Goal: Information Seeking & Learning: Compare options

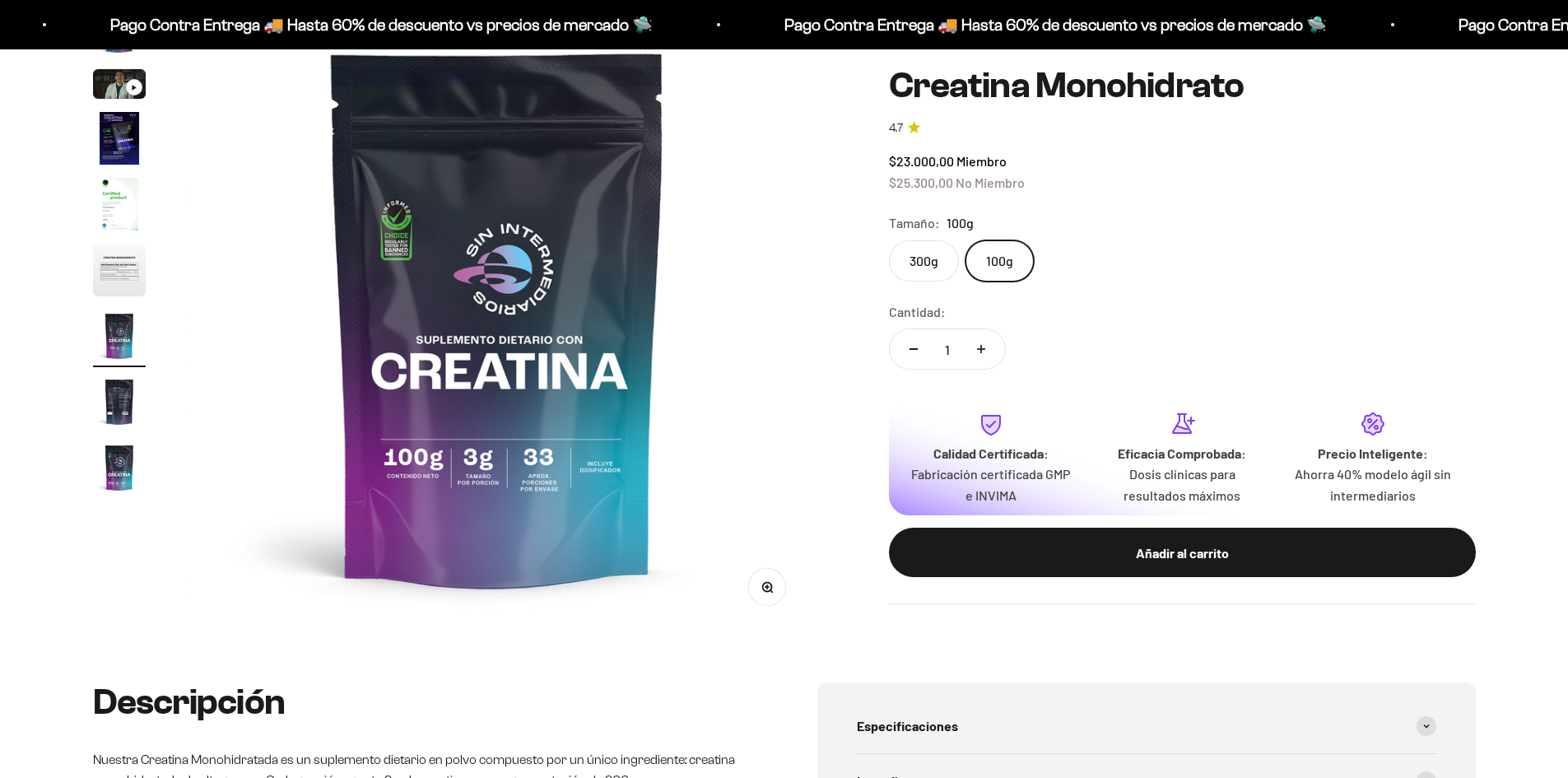
scroll to position [192, 0]
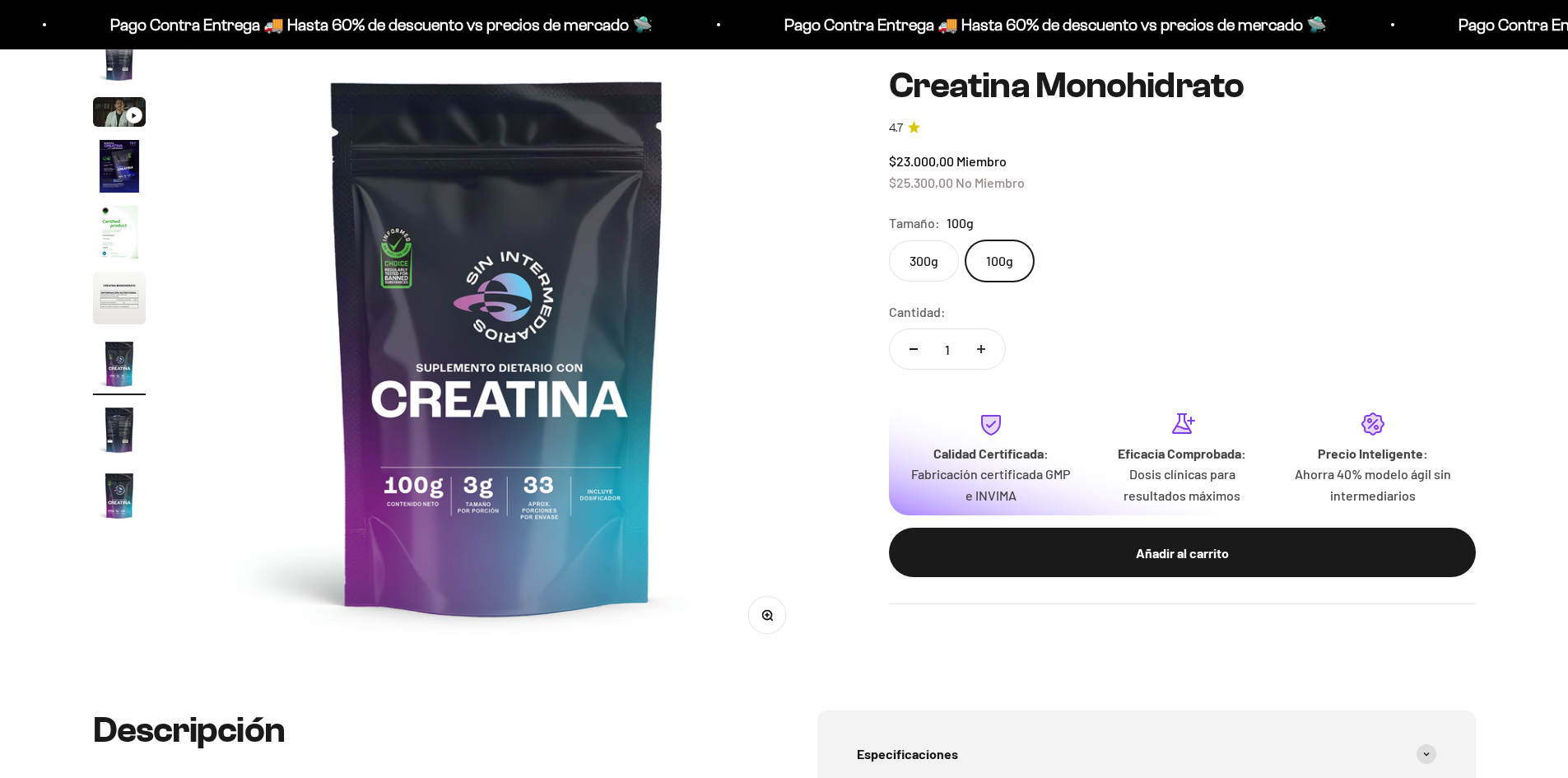
click at [921, 250] on label "300g" at bounding box center [923, 261] width 70 height 42
click at [889, 240] on input "300g" at bounding box center [888, 239] width 1 height 1
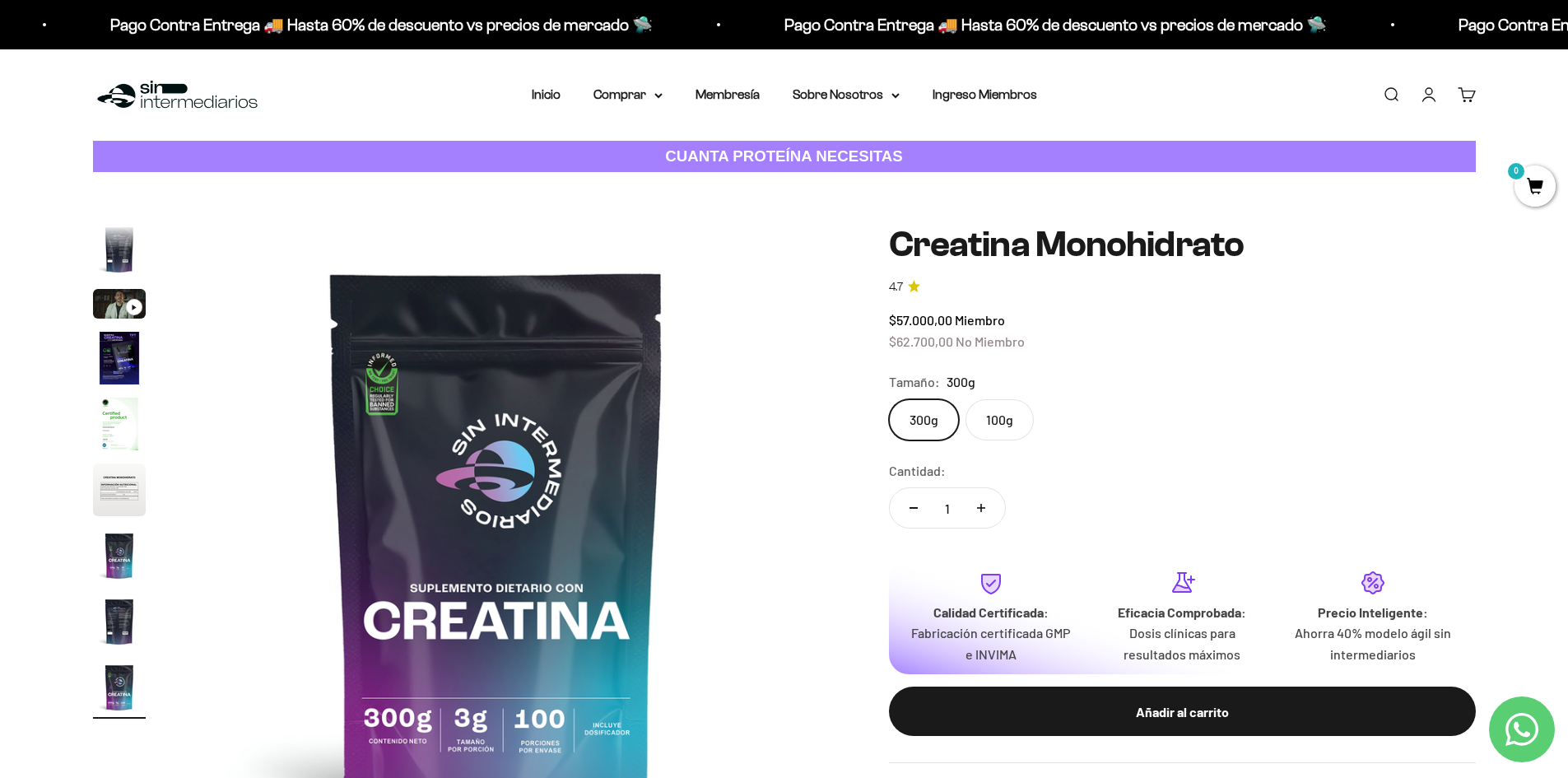
click at [989, 417] on label "100g" at bounding box center [1000, 420] width 68 height 42
click at [889, 399] on input "100g" at bounding box center [888, 398] width 1 height 1
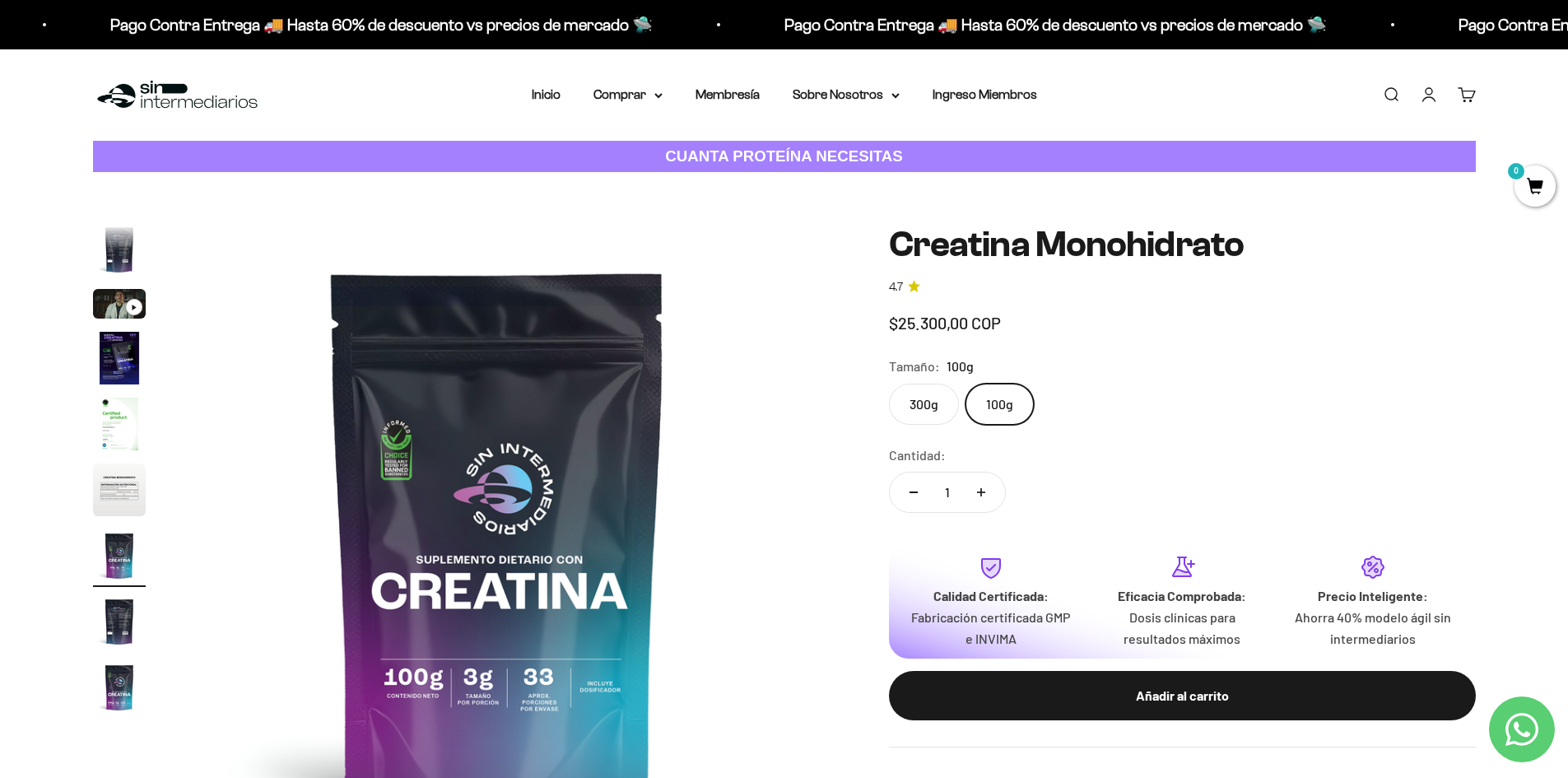
click at [932, 421] on label "300g" at bounding box center [923, 404] width 70 height 42
click at [889, 384] on input "300g" at bounding box center [888, 383] width 1 height 1
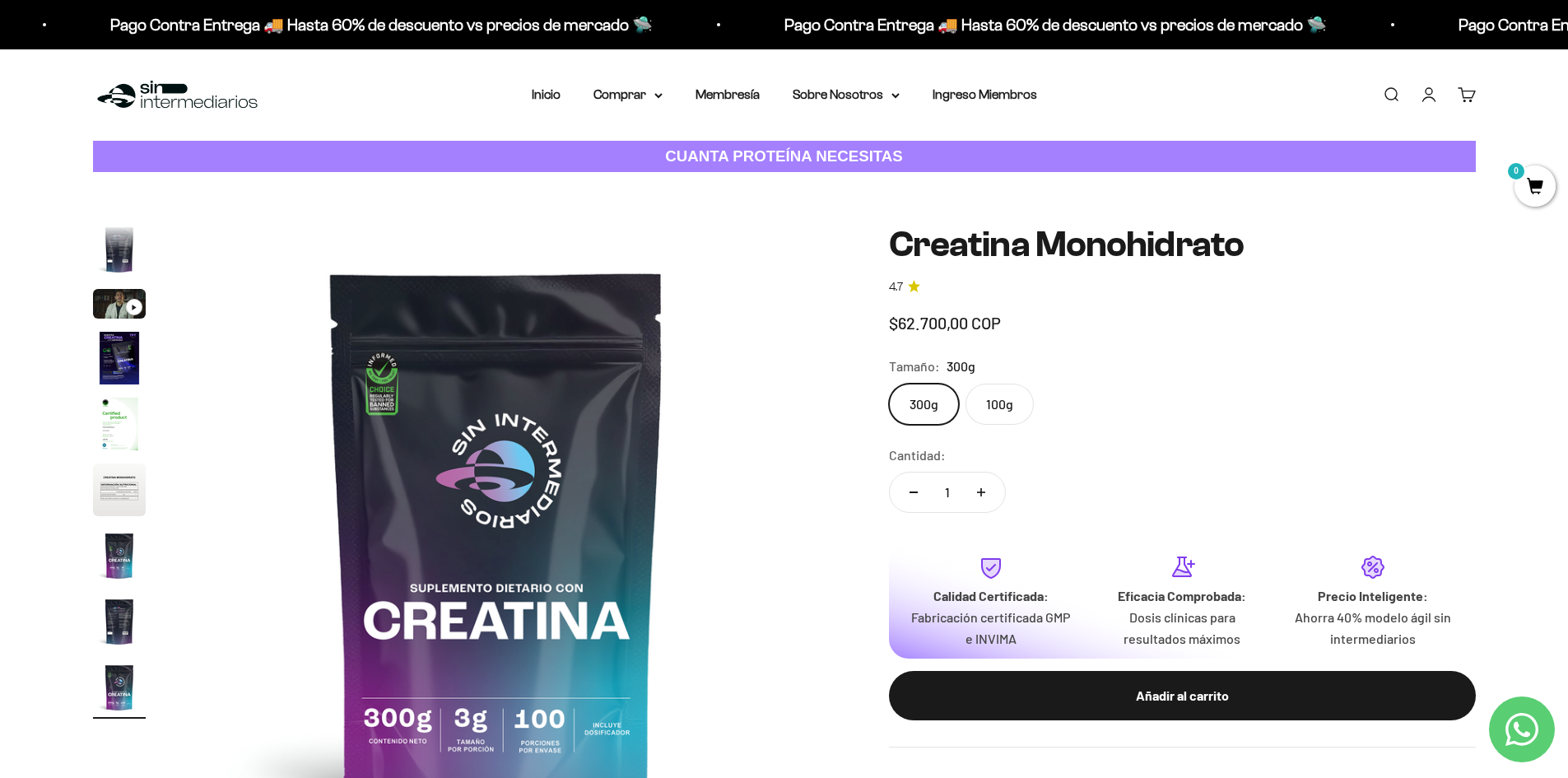
drag, startPoint x: 991, startPoint y: 425, endPoint x: 980, endPoint y: 425, distance: 11.0
click at [992, 425] on label "100g" at bounding box center [1000, 404] width 68 height 42
click at [889, 384] on input "100g" at bounding box center [888, 383] width 1 height 1
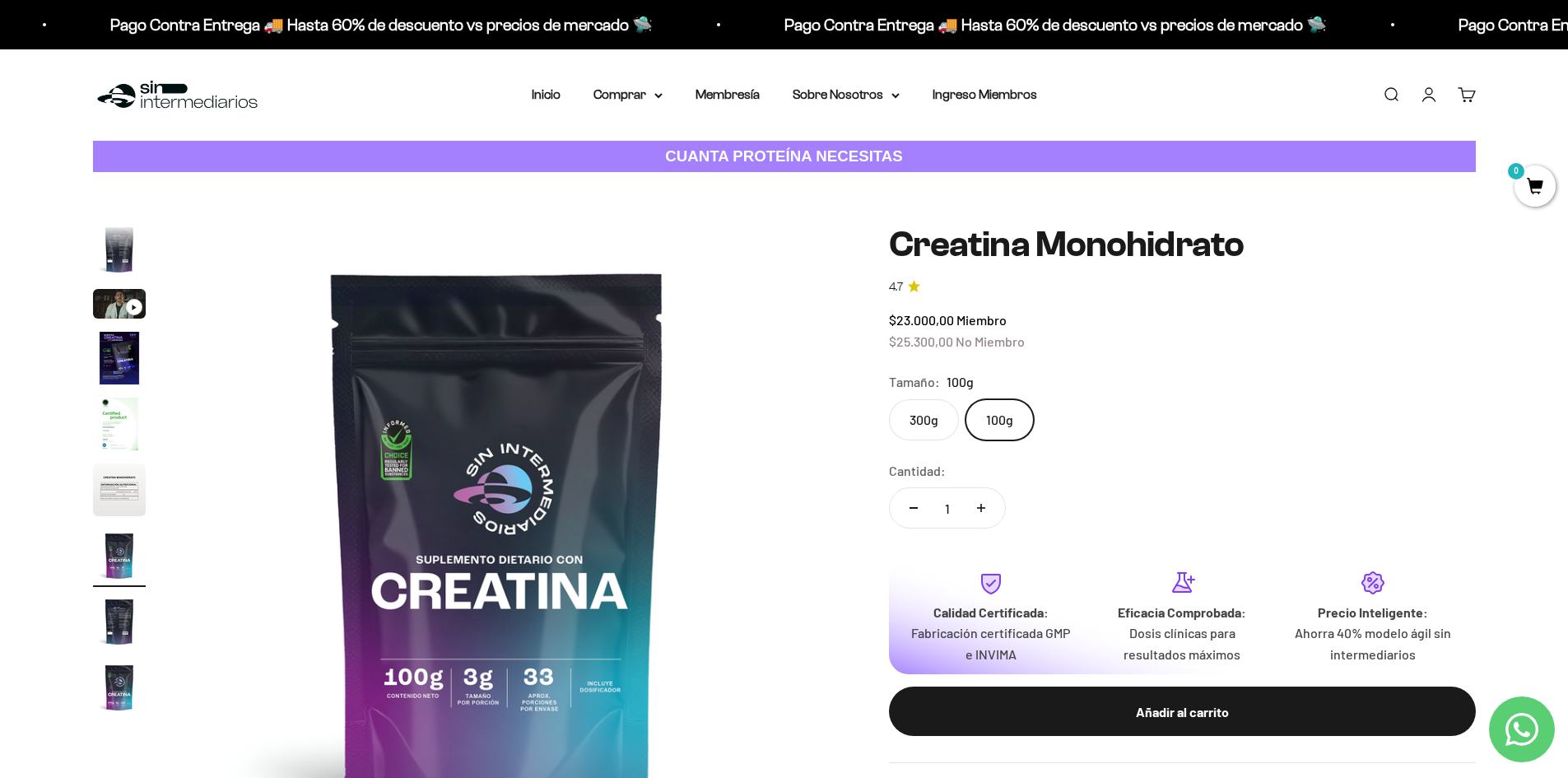
click at [924, 412] on label "300g" at bounding box center [923, 420] width 70 height 42
click at [889, 399] on input "300g" at bounding box center [888, 398] width 1 height 1
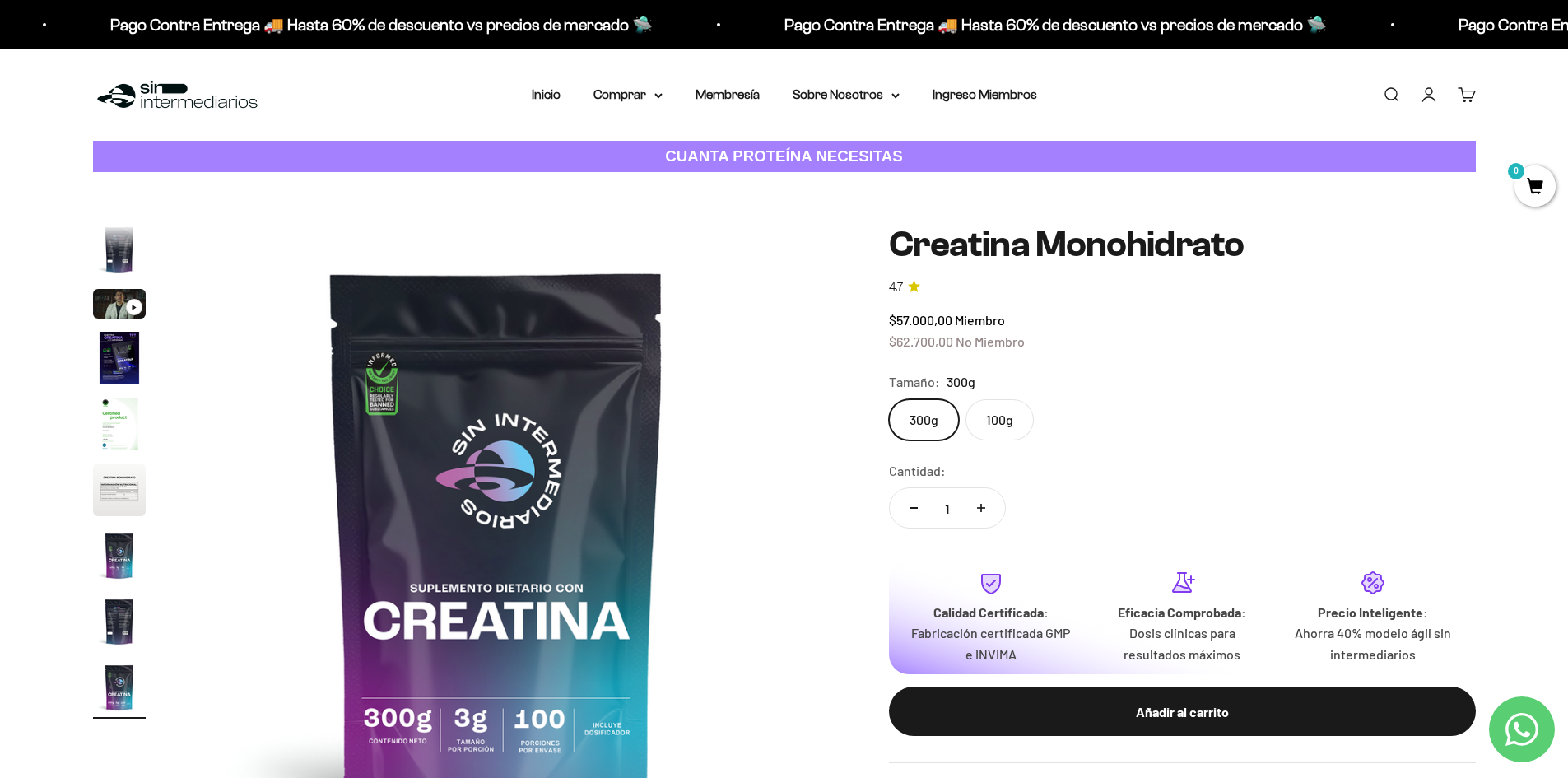
click at [992, 410] on label "100g" at bounding box center [1000, 420] width 68 height 42
click at [889, 399] on input "100g" at bounding box center [888, 398] width 1 height 1
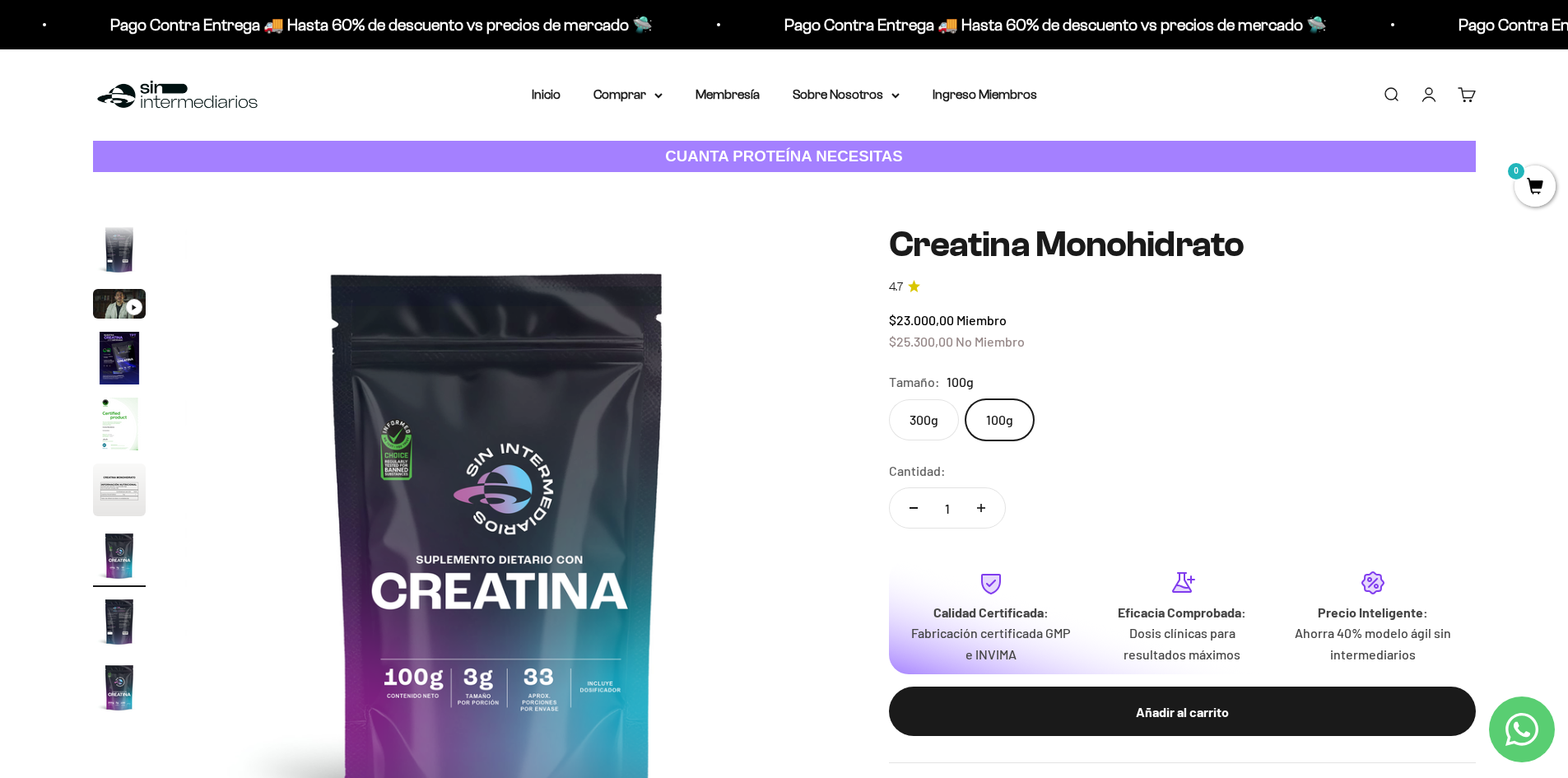
click at [936, 430] on label "300g" at bounding box center [923, 420] width 70 height 42
click at [889, 399] on input "300g" at bounding box center [888, 398] width 1 height 1
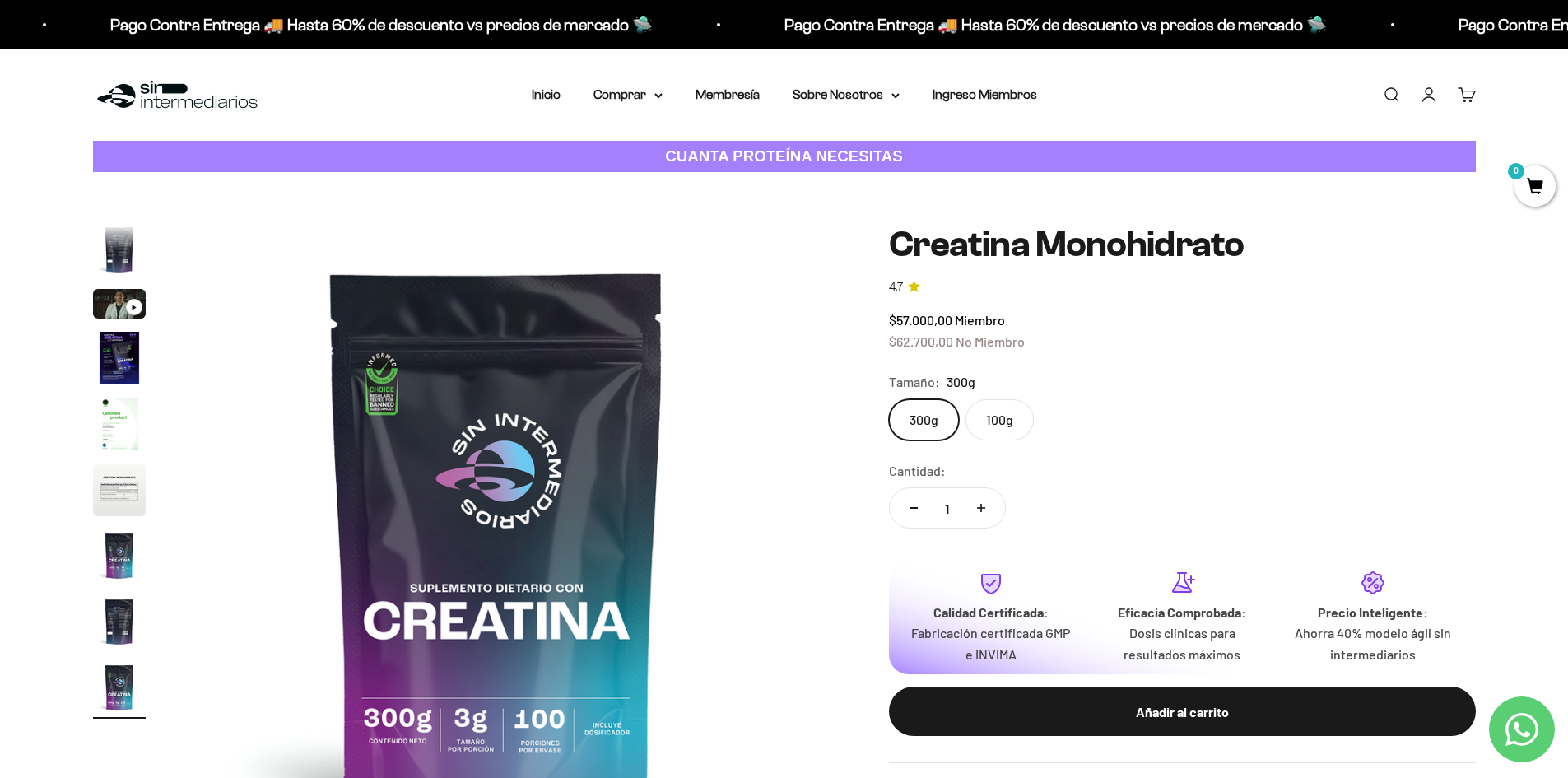
click at [996, 420] on label "100g" at bounding box center [1000, 420] width 68 height 42
click at [889, 399] on input "100g" at bounding box center [888, 398] width 1 height 1
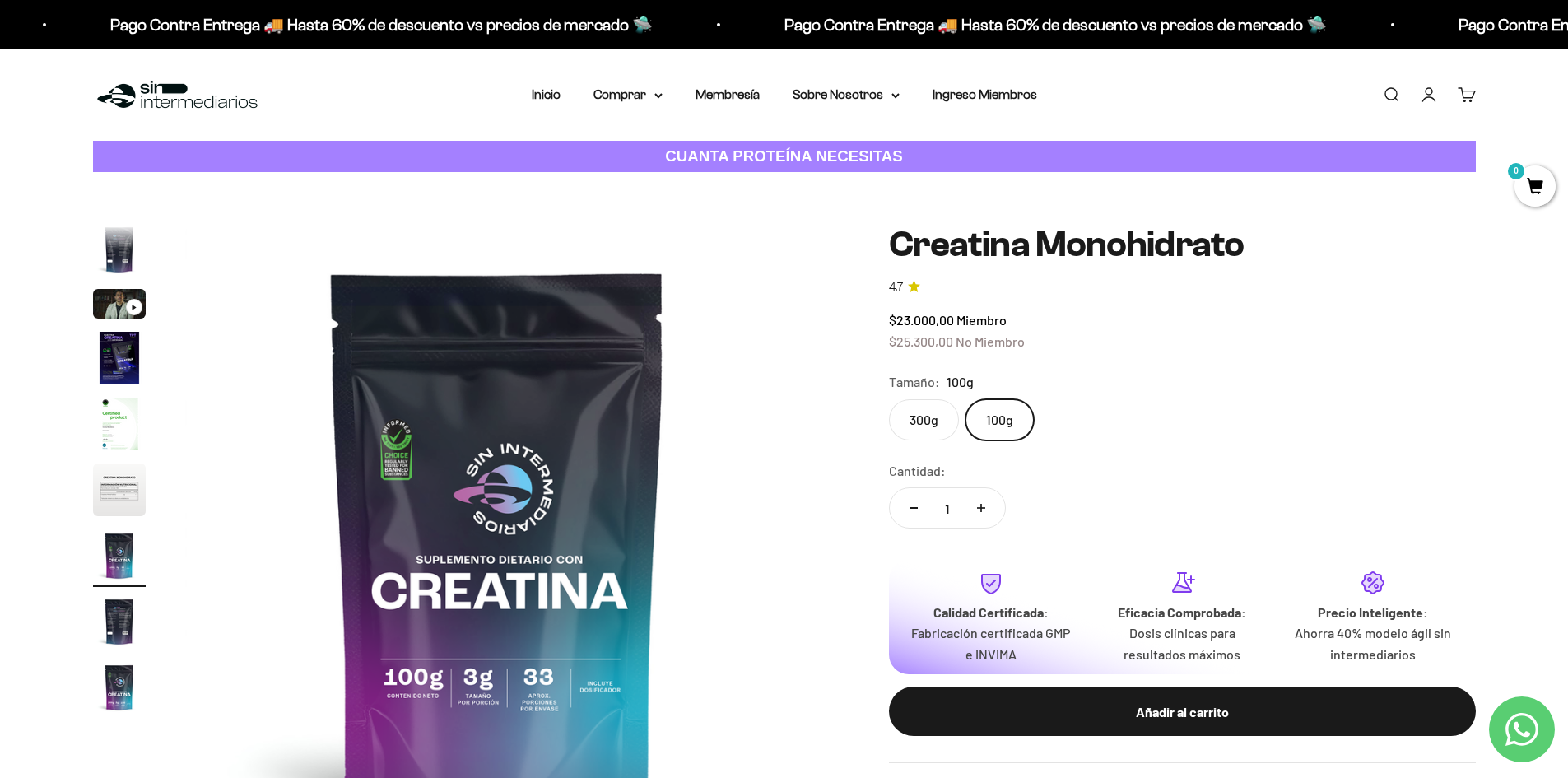
click at [931, 407] on label "300g" at bounding box center [923, 420] width 70 height 42
click at [889, 399] on input "300g" at bounding box center [888, 398] width 1 height 1
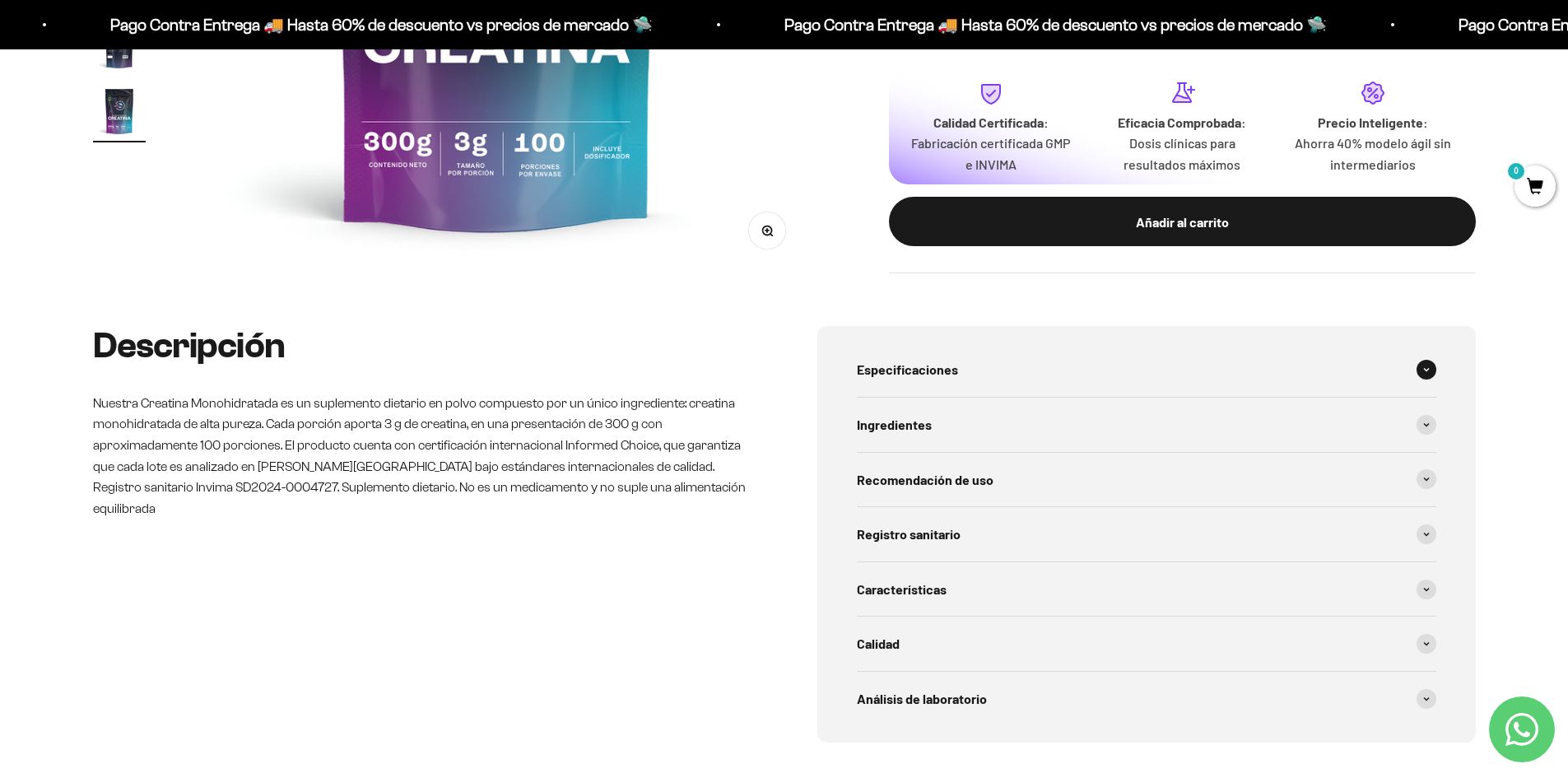
click at [922, 371] on span "Especificaciones" at bounding box center [908, 370] width 101 height 22
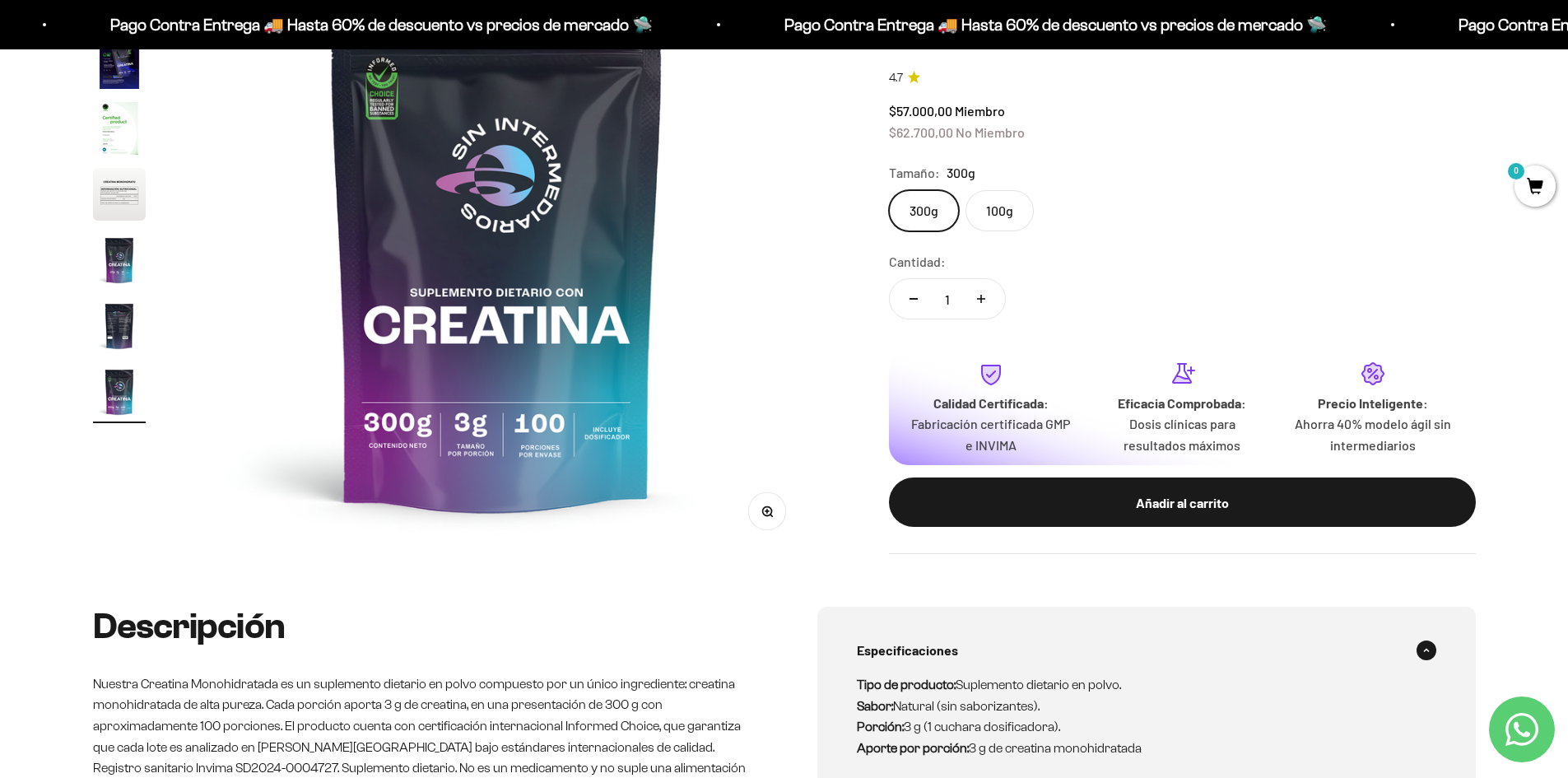
scroll to position [192, 0]
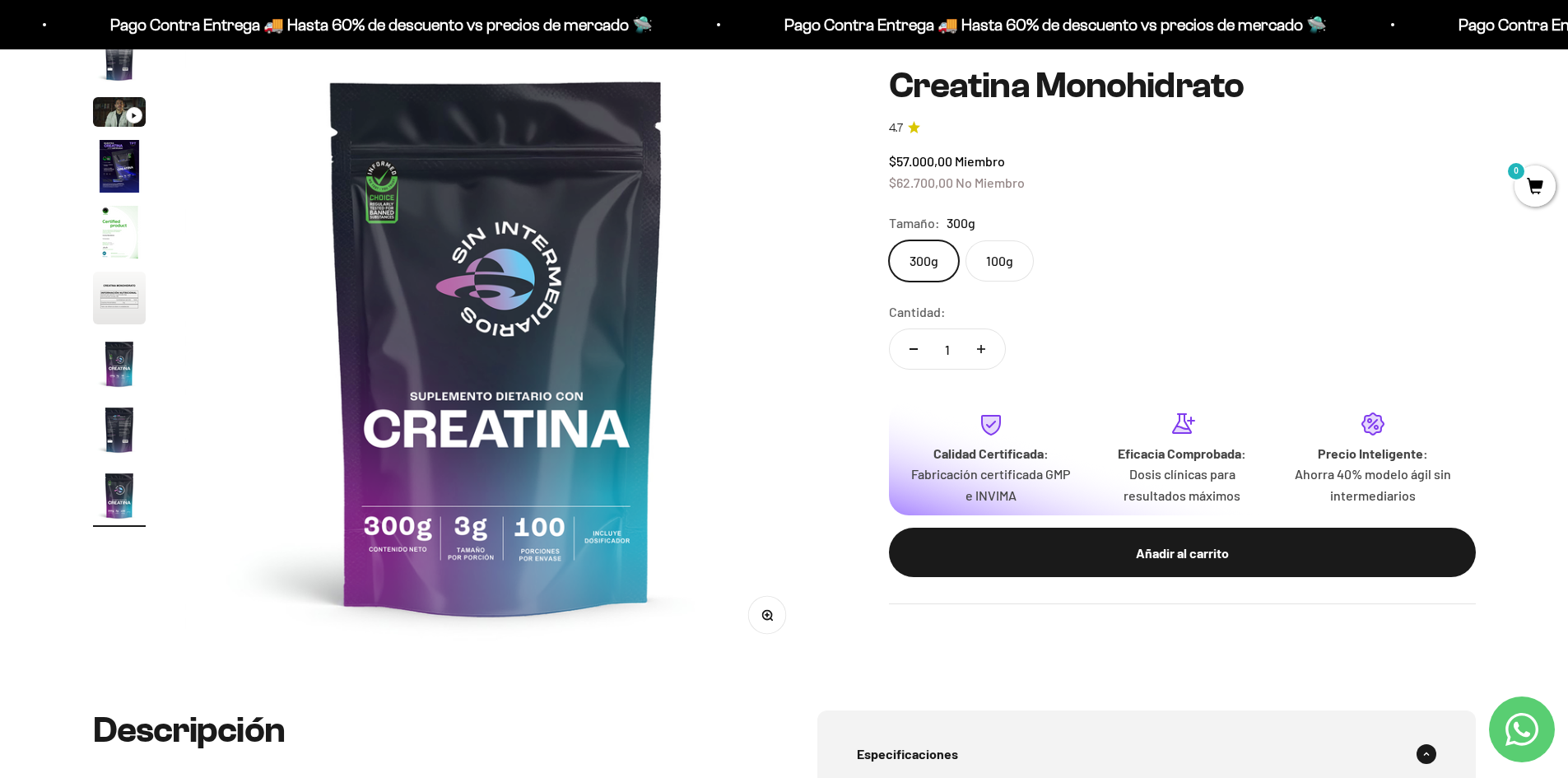
click at [1027, 264] on label "100g" at bounding box center [1000, 261] width 68 height 42
click at [889, 240] on input "100g" at bounding box center [888, 239] width 1 height 1
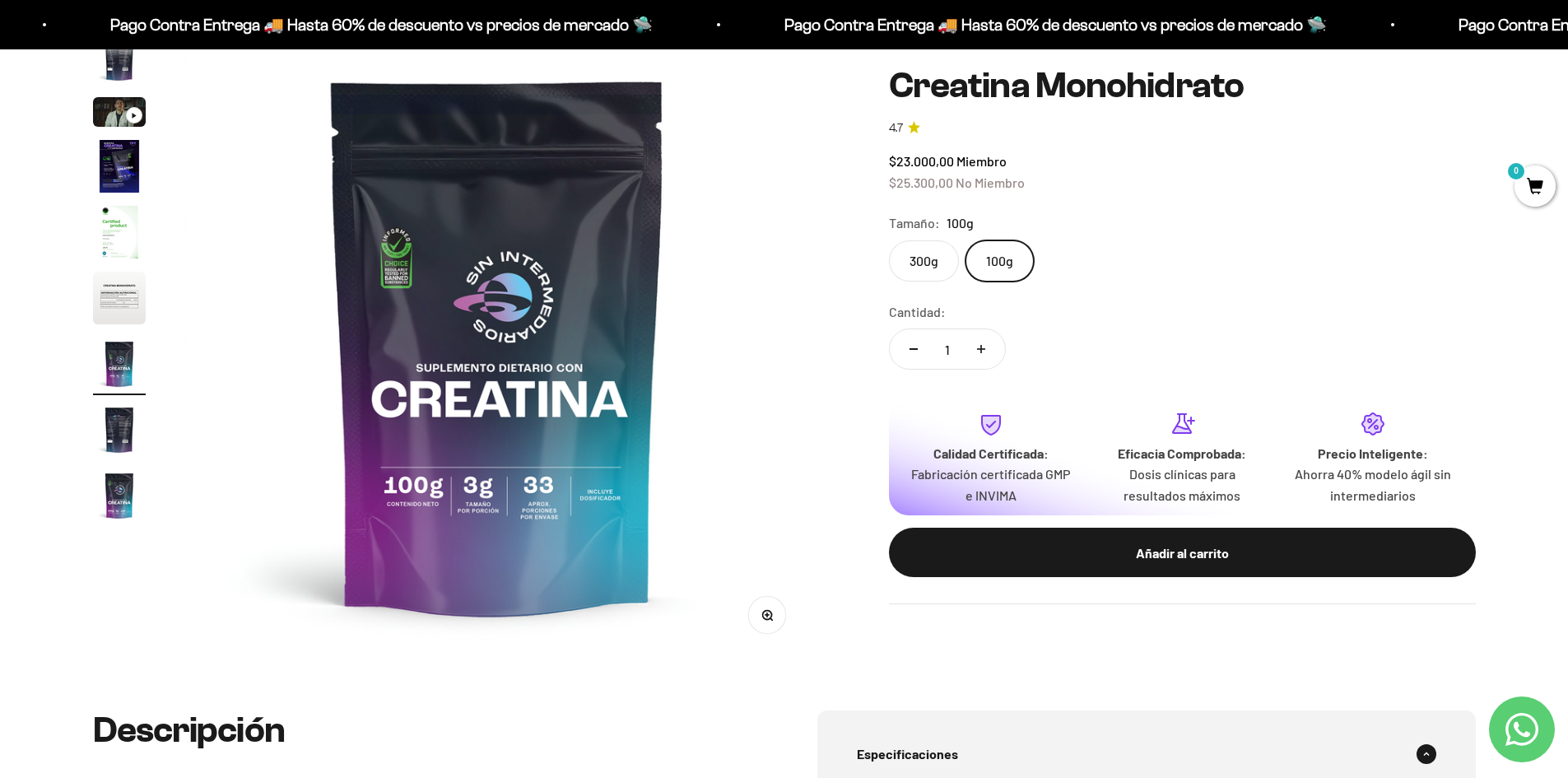
click at [943, 257] on label "300g" at bounding box center [923, 261] width 70 height 42
click at [889, 240] on input "300g" at bounding box center [888, 239] width 1 height 1
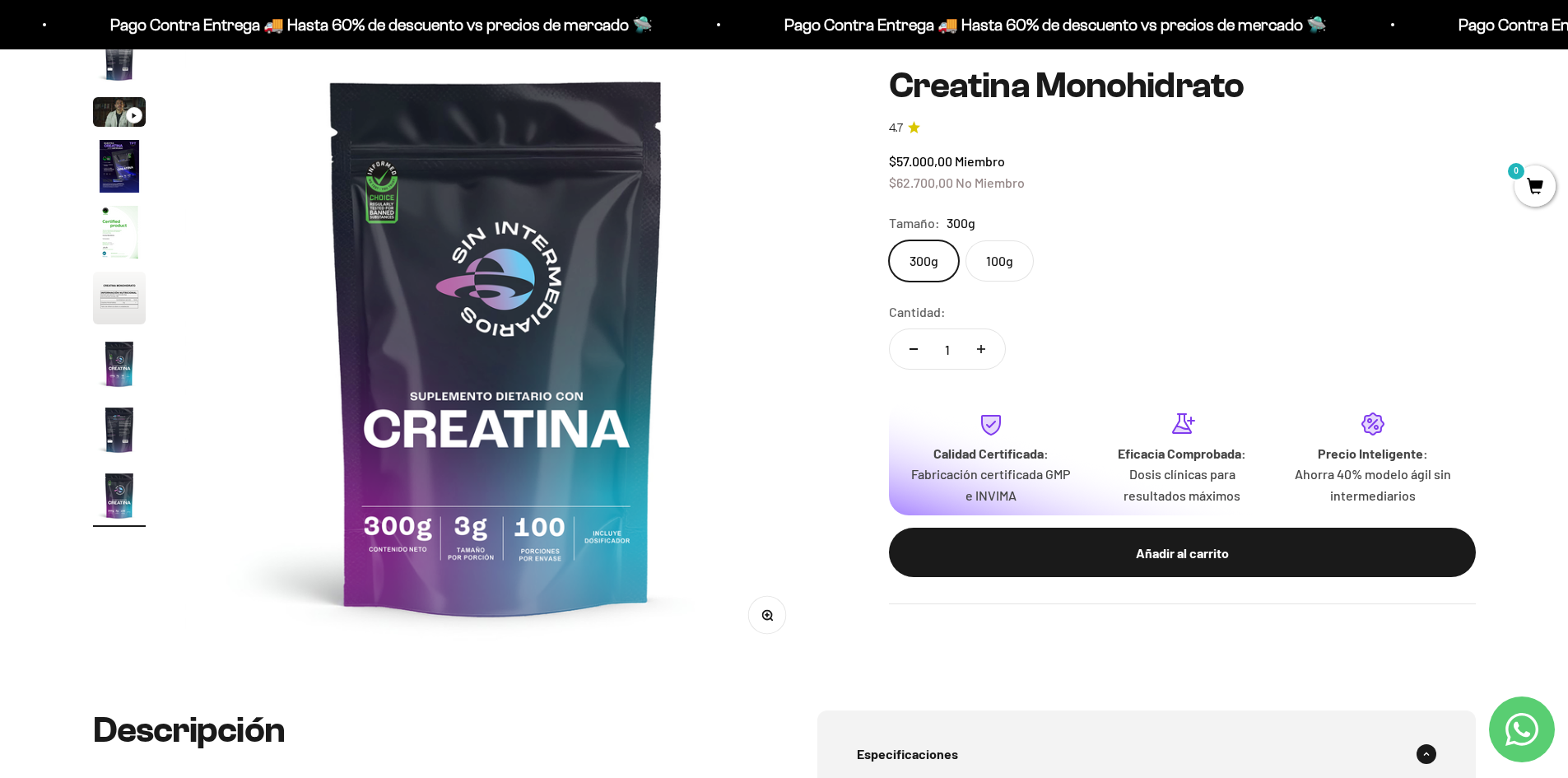
click at [982, 257] on label "100g" at bounding box center [1000, 261] width 68 height 42
click at [889, 240] on input "100g" at bounding box center [888, 239] width 1 height 1
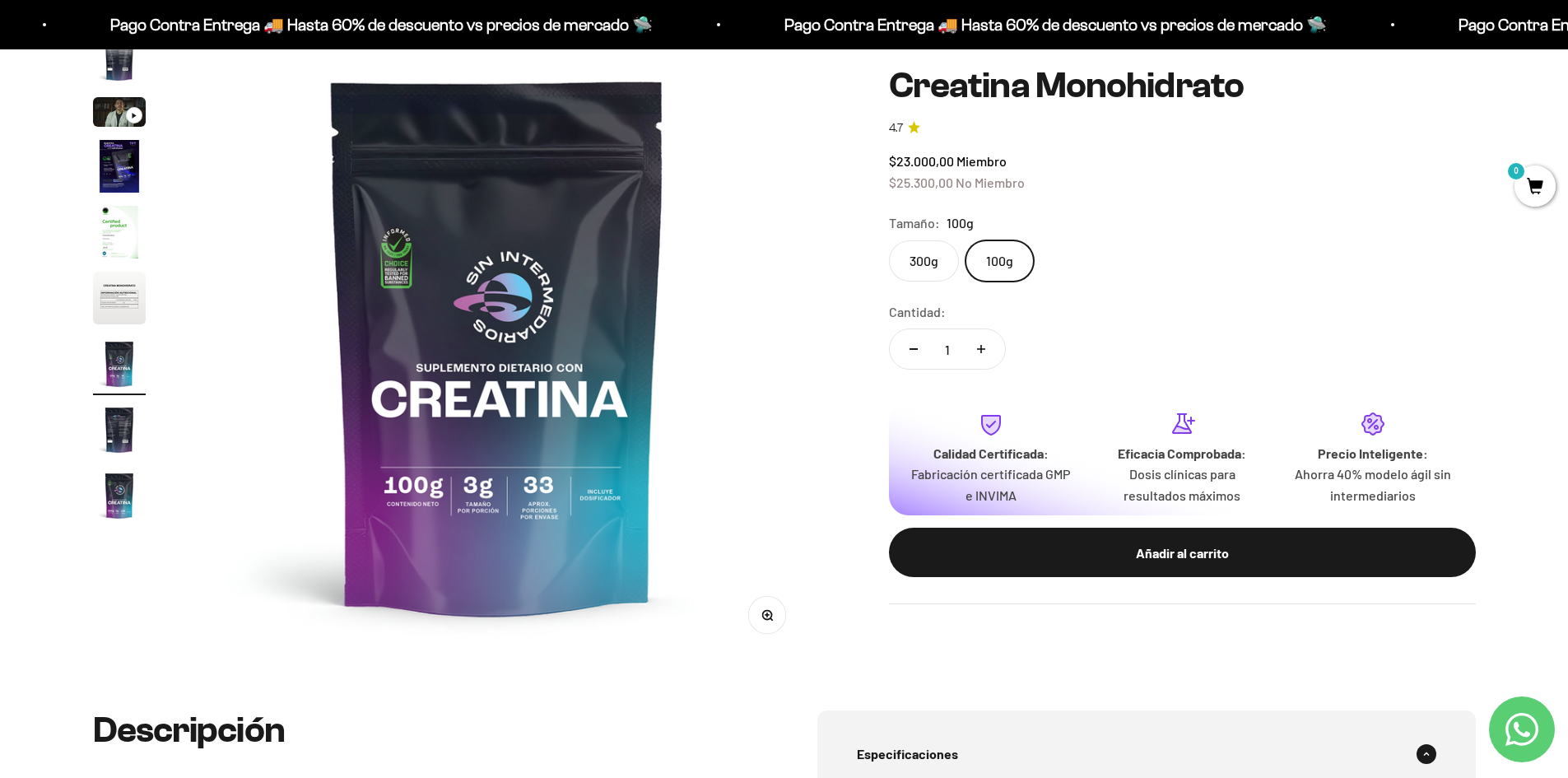
click at [931, 263] on label "300g" at bounding box center [923, 261] width 70 height 42
click at [889, 240] on input "300g" at bounding box center [888, 239] width 1 height 1
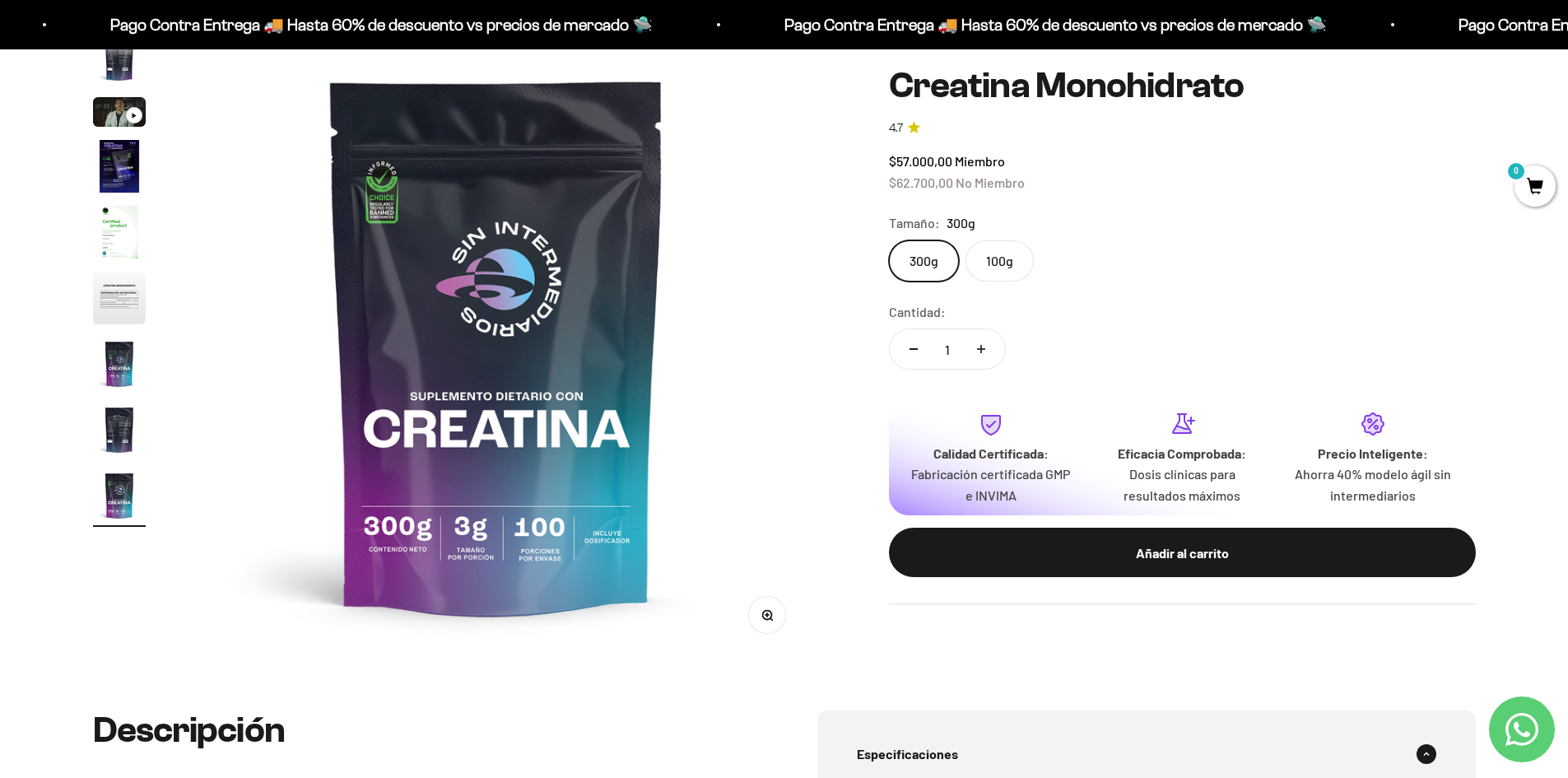
click at [990, 268] on label "100g" at bounding box center [1000, 261] width 68 height 42
click at [889, 240] on input "100g" at bounding box center [888, 239] width 1 height 1
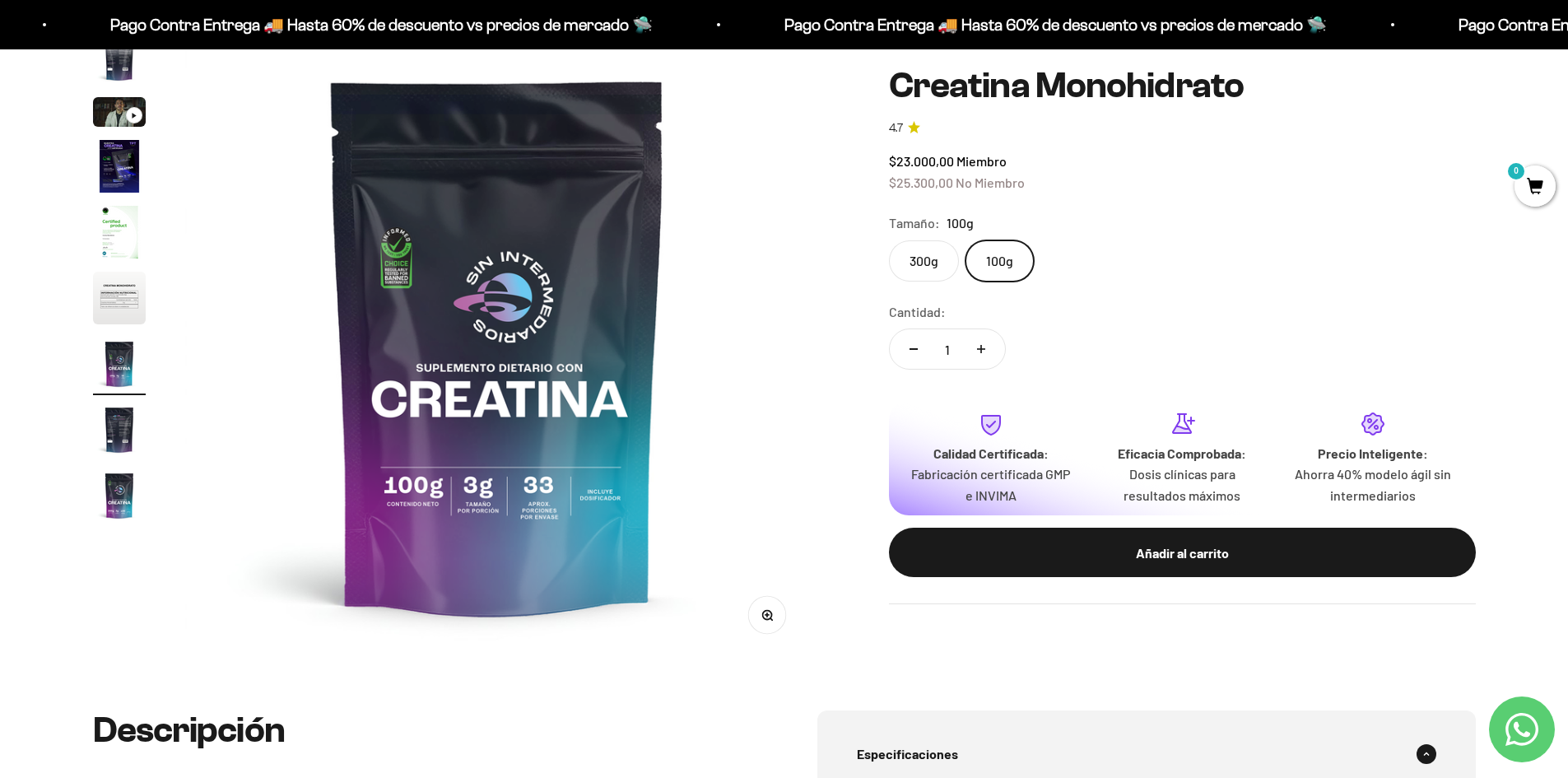
drag, startPoint x: 907, startPoint y: 268, endPoint x: 961, endPoint y: 271, distance: 54.1
click at [913, 268] on label "300g" at bounding box center [923, 261] width 70 height 42
click at [889, 240] on input "300g" at bounding box center [888, 239] width 1 height 1
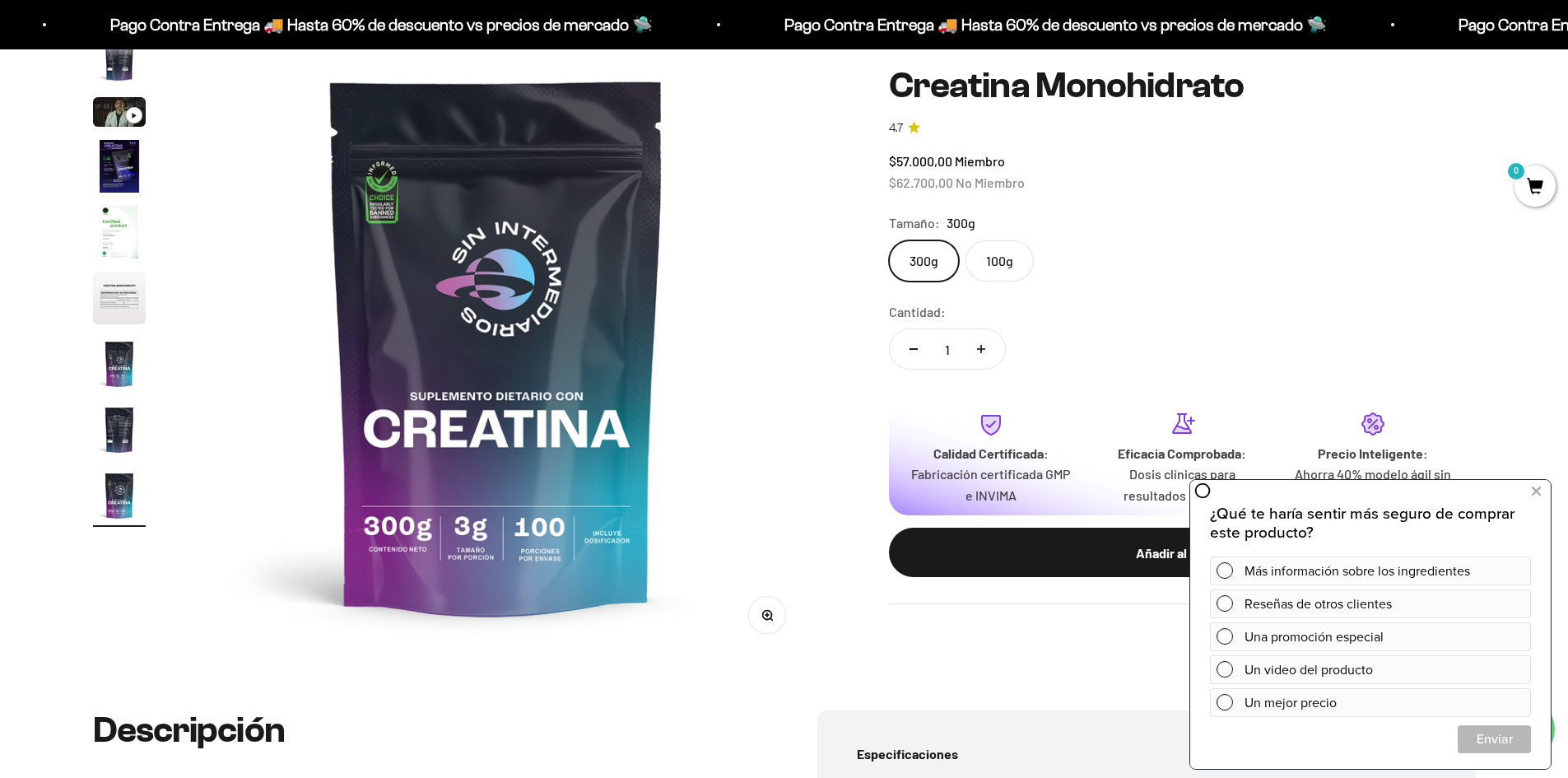
click at [1019, 268] on label "100g" at bounding box center [1000, 261] width 68 height 42
click at [889, 240] on input "100g" at bounding box center [888, 239] width 1 height 1
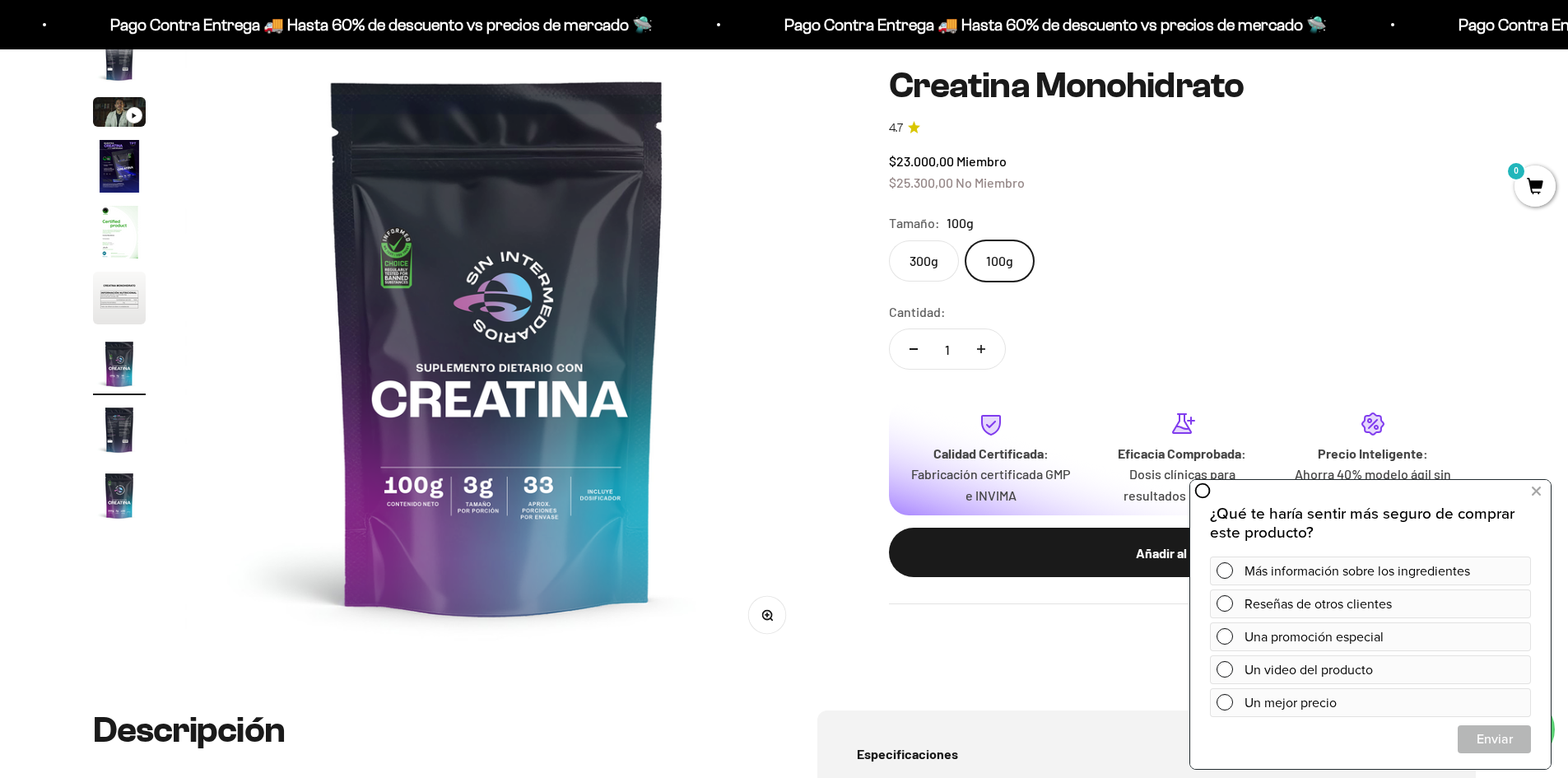
click at [942, 265] on label "300g" at bounding box center [923, 261] width 70 height 42
click at [889, 240] on input "300g" at bounding box center [888, 239] width 1 height 1
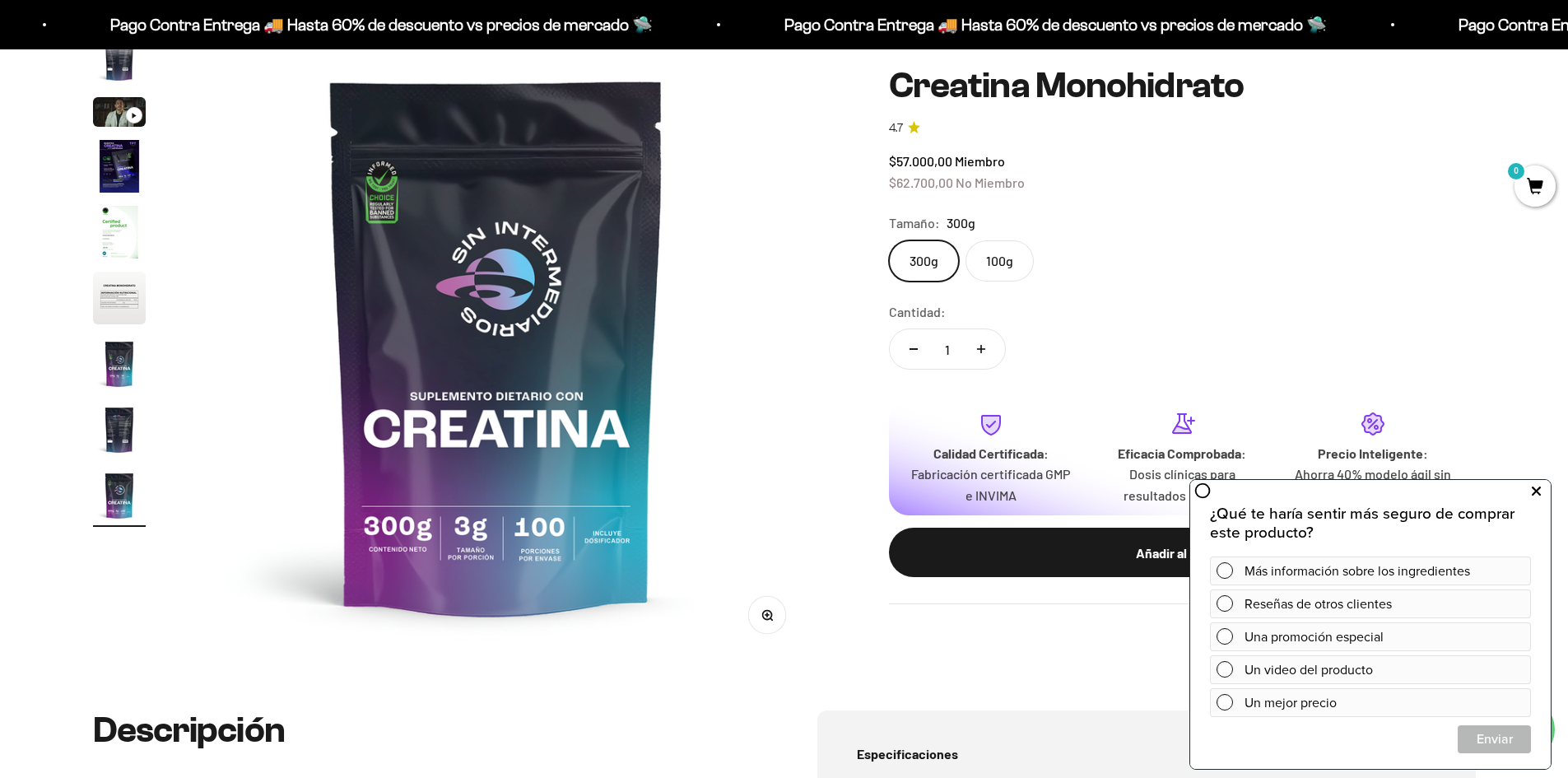
click at [1535, 494] on icon at bounding box center [1535, 491] width 9 height 22
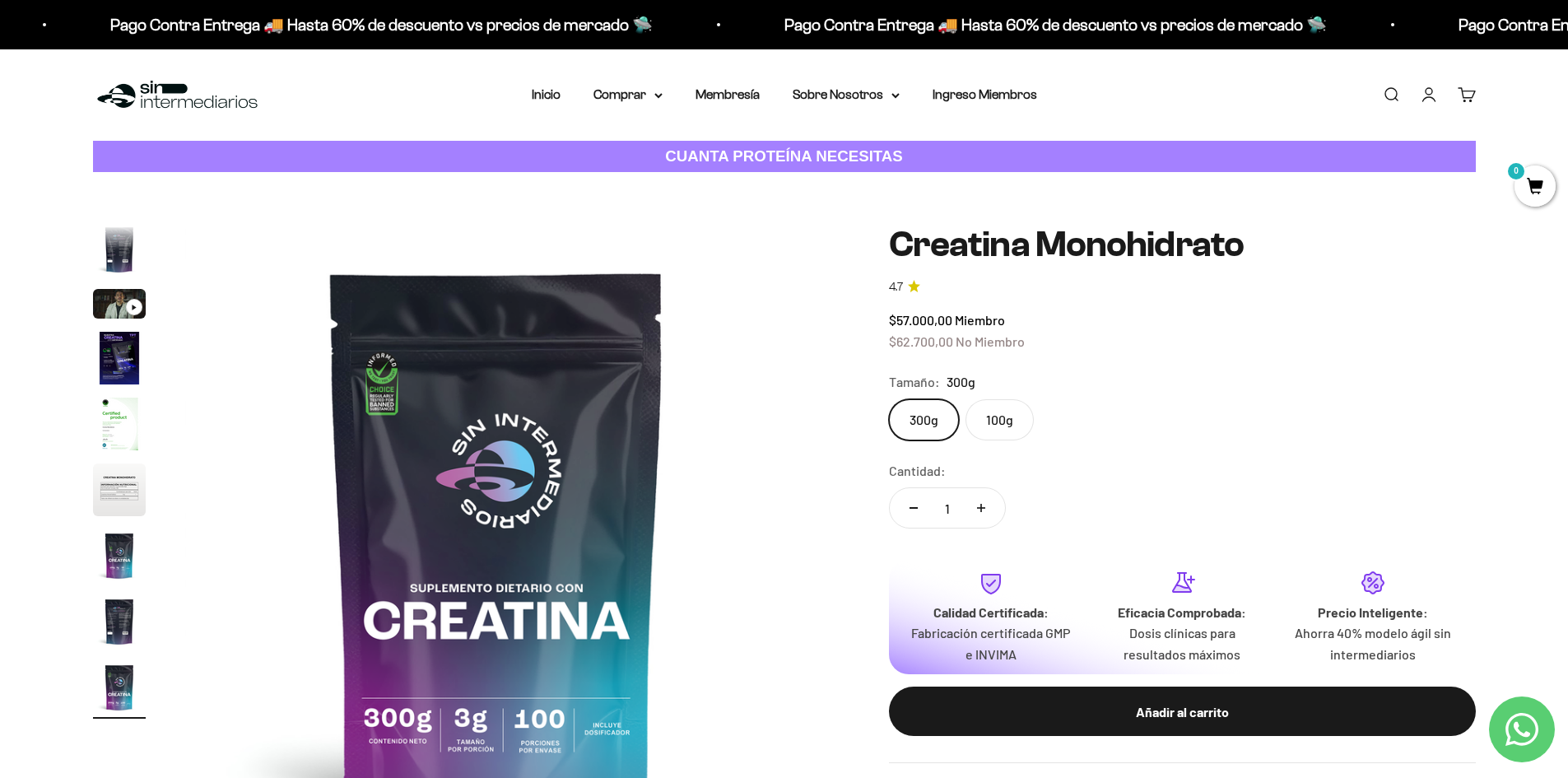
click at [121, 304] on img "Ir al artículo 3" at bounding box center [119, 303] width 52 height 30
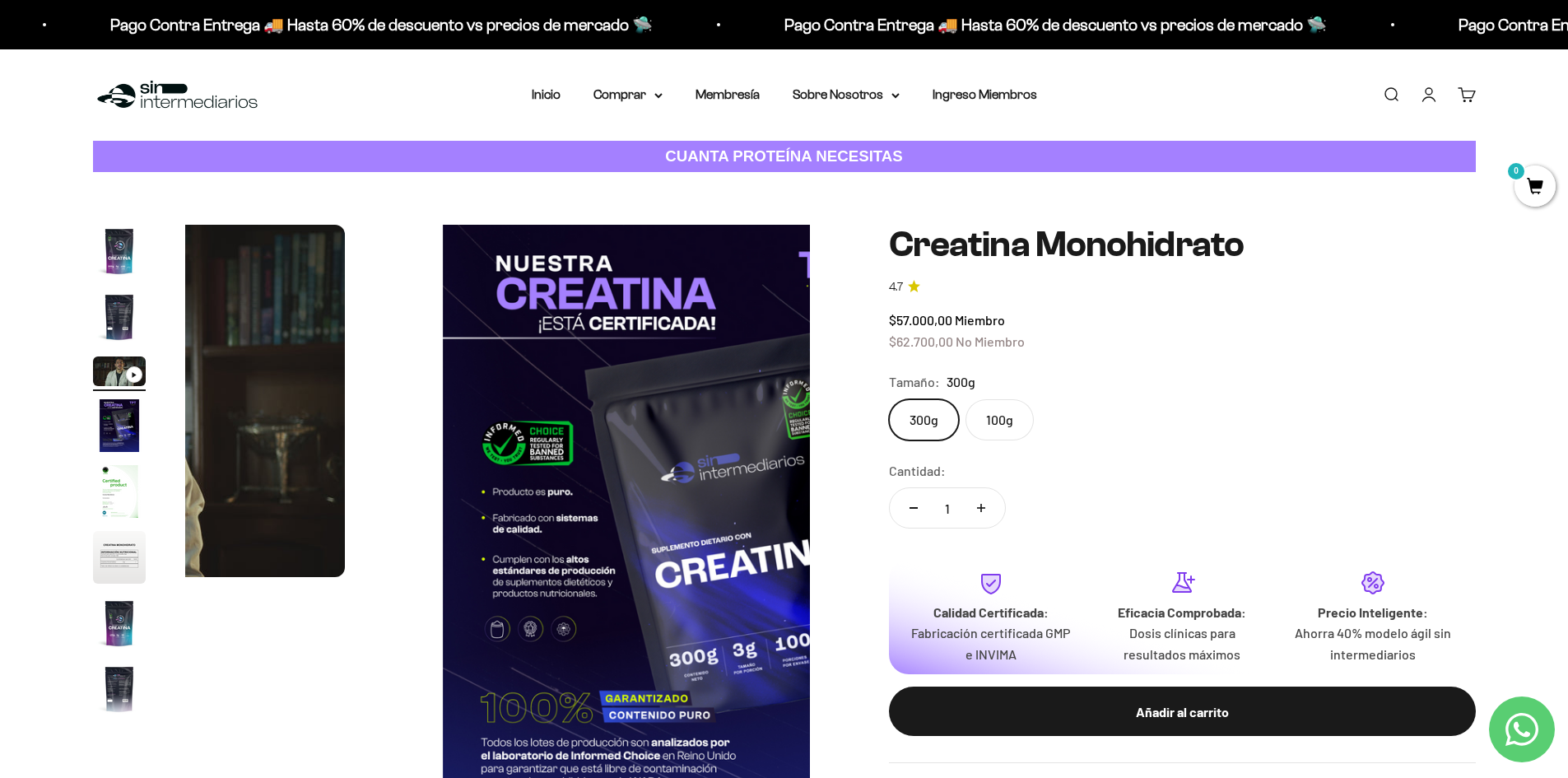
scroll to position [0, 1289]
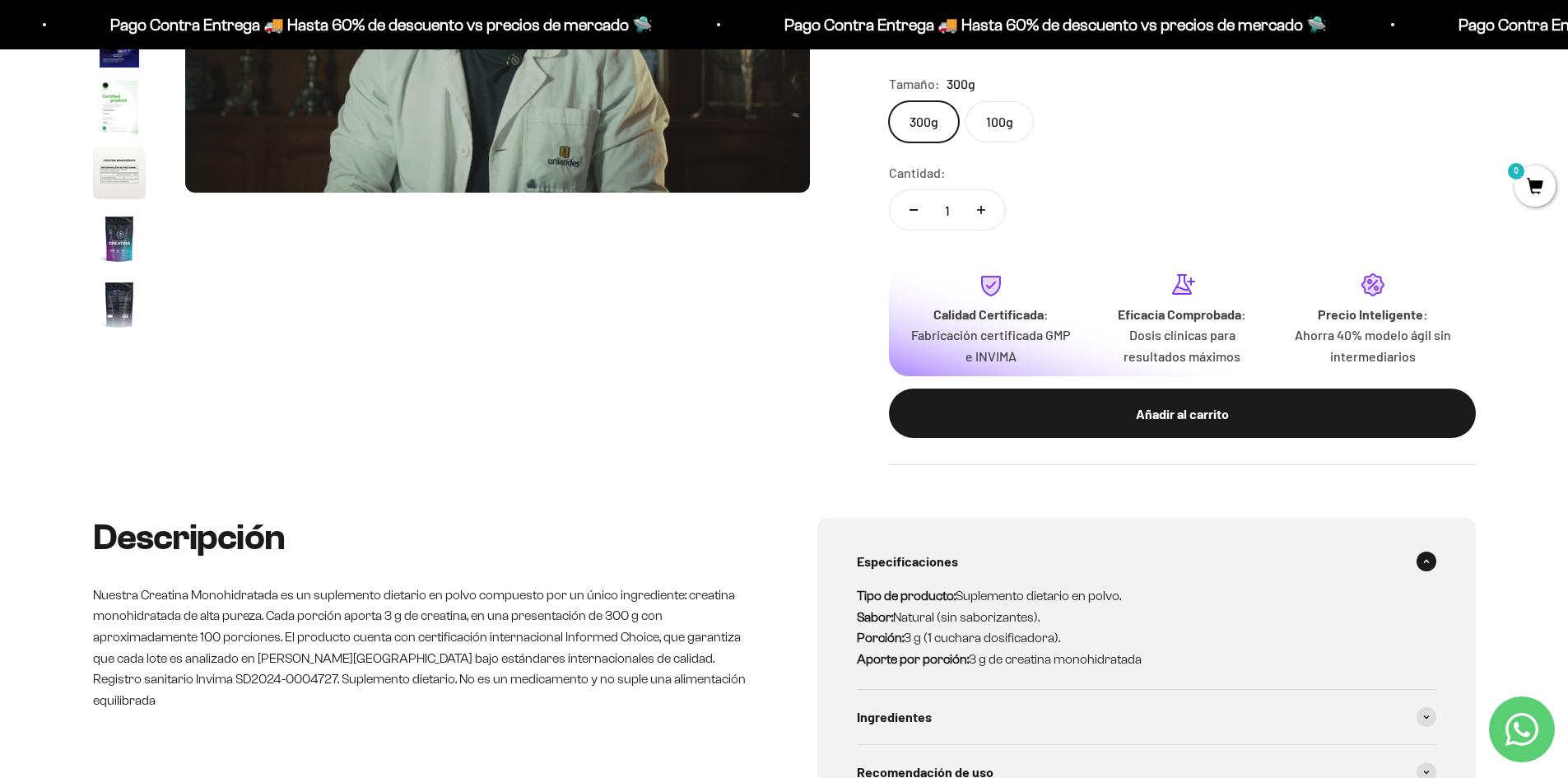
click at [101, 369] on div "Zoom Ir al artículo 1 Ir al artículo 2 Ir al artículo 3 Ir al artículo 4 Ir al …" at bounding box center [784, 152] width 1383 height 625
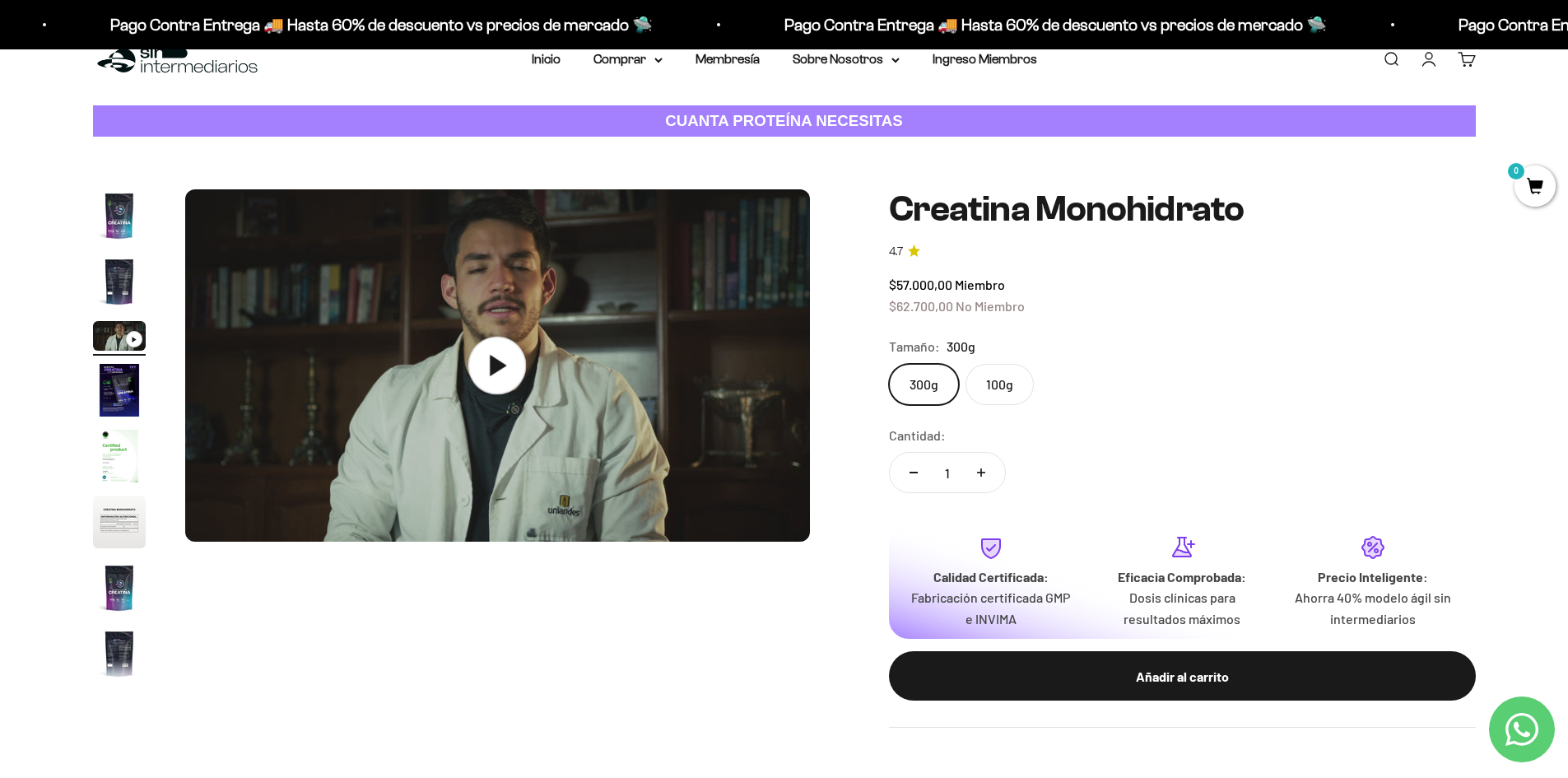
scroll to position [0, 0]
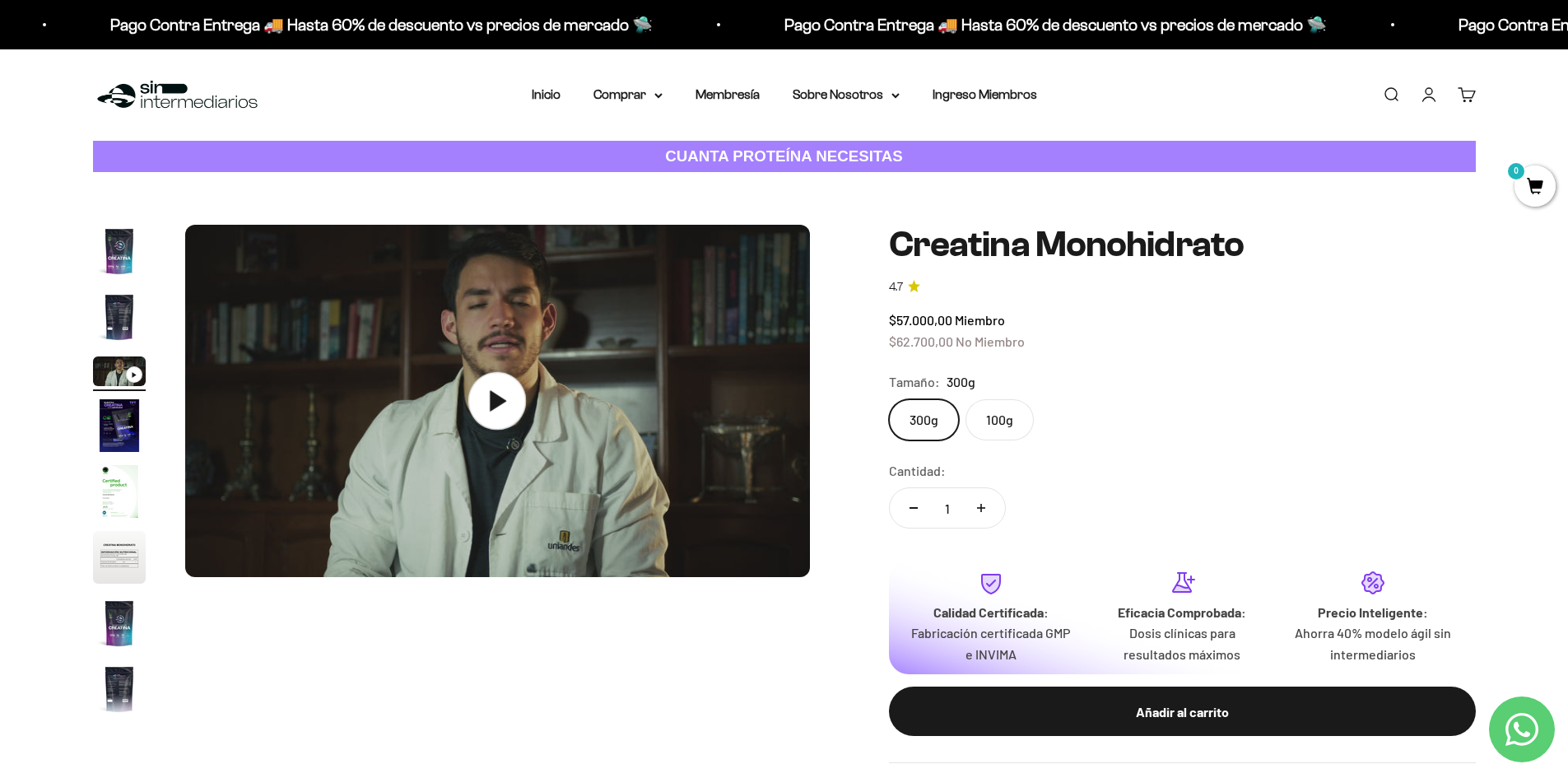
drag, startPoint x: 466, startPoint y: 396, endPoint x: 479, endPoint y: 396, distance: 13.0
click at [467, 396] on img at bounding box center [497, 400] width 625 height 352
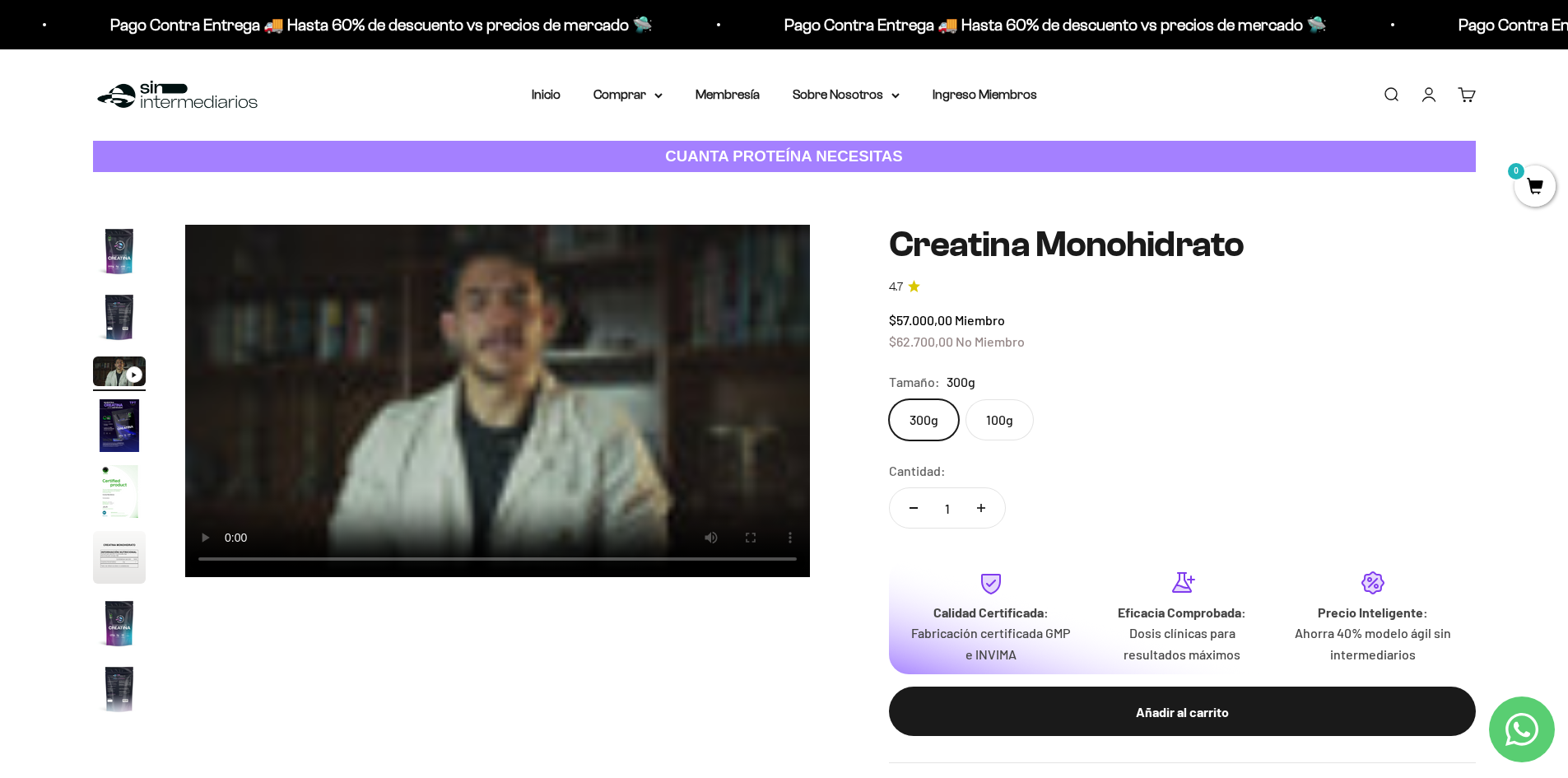
click at [508, 409] on video "Creatina Monohidrato" at bounding box center [497, 400] width 625 height 352
